Goal: Navigation & Orientation: Find specific page/section

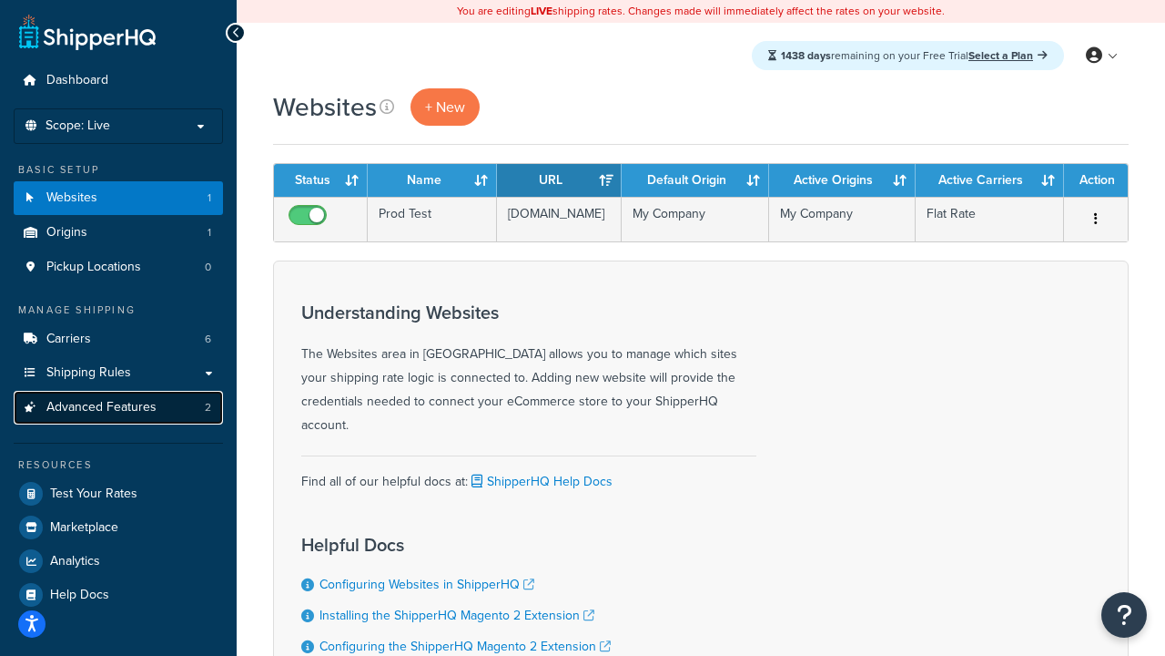
click at [150, 408] on span "Advanced Features" at bounding box center [101, 407] width 110 height 15
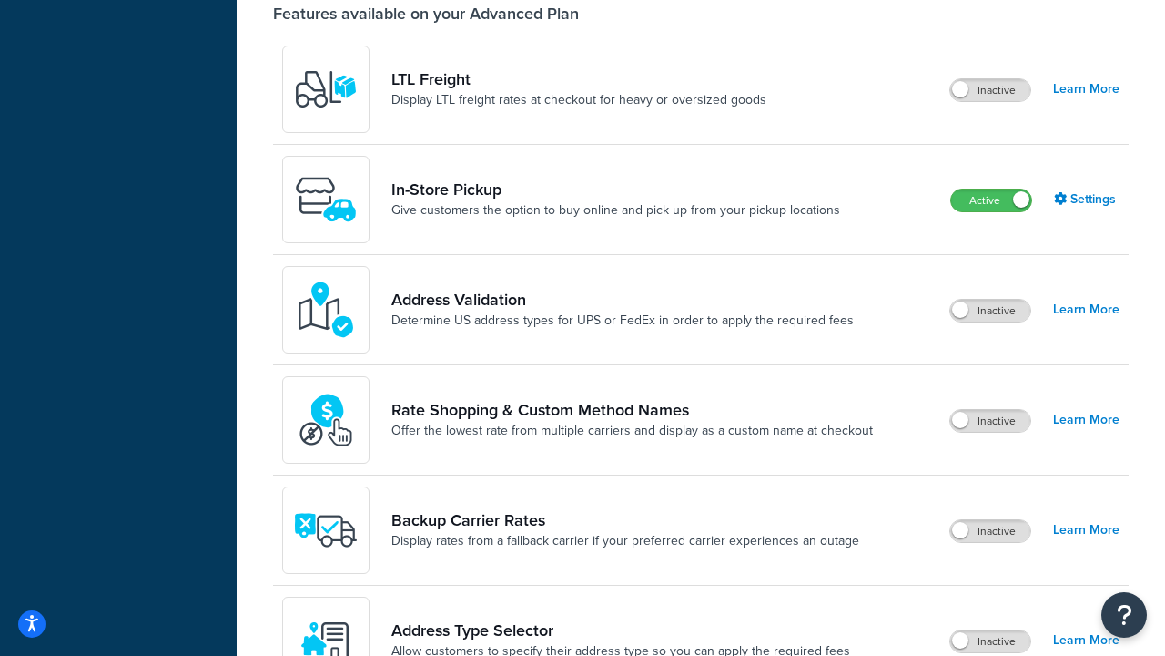
scroll to position [747, 0]
